Goal: Task Accomplishment & Management: Manage account settings

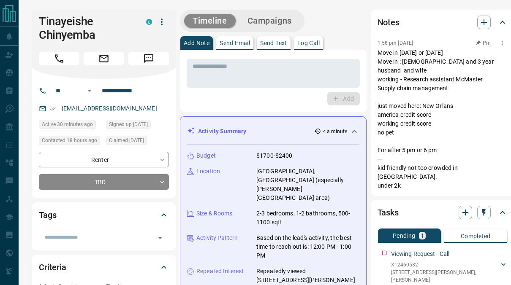
scroll to position [2, 0]
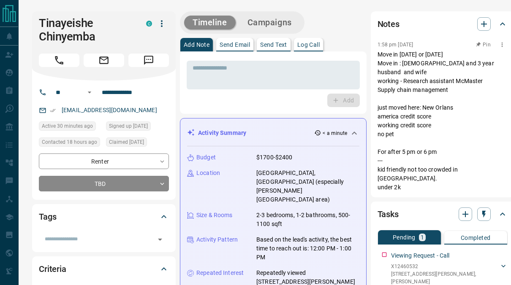
click at [383, 141] on p "Move in [DATE] or [DATE] Move in : [DEMOGRAPHIC_DATA] and 3 year husband and wi…" at bounding box center [442, 121] width 130 height 142
click at [396, 127] on p "Move in [DATE] or [DATE] Move in : [DEMOGRAPHIC_DATA] and 3 year husband and wi…" at bounding box center [442, 121] width 130 height 142
click at [413, 115] on p "Move in [DATE] or [DATE] Move in : [DEMOGRAPHIC_DATA] and 3 year husband and wi…" at bounding box center [442, 121] width 130 height 142
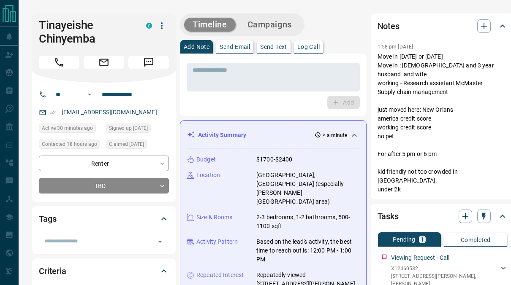
click at [263, 109] on div "Add" at bounding box center [273, 103] width 173 height 14
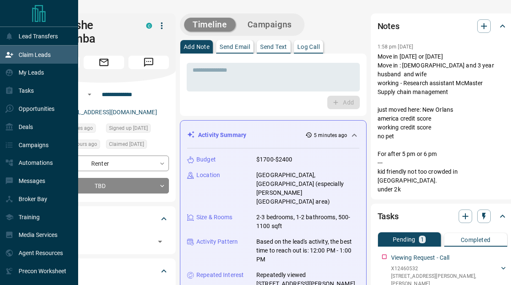
click at [14, 50] on div "Claim Leads" at bounding box center [28, 55] width 46 height 14
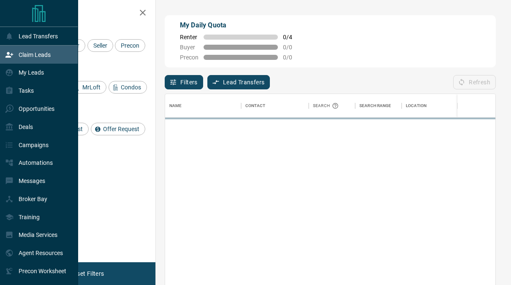
scroll to position [209, 324]
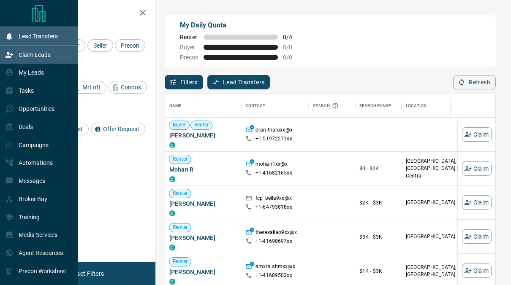
click at [2, 32] on div "Lead Transfers" at bounding box center [39, 36] width 78 height 18
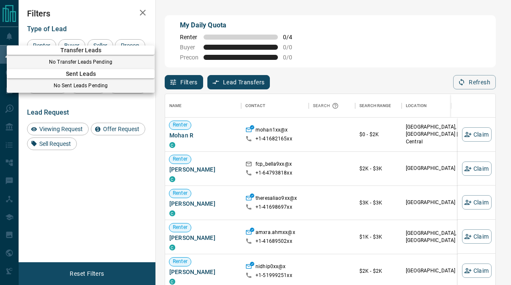
scroll to position [7, 7]
